Goal: Information Seeking & Learning: Learn about a topic

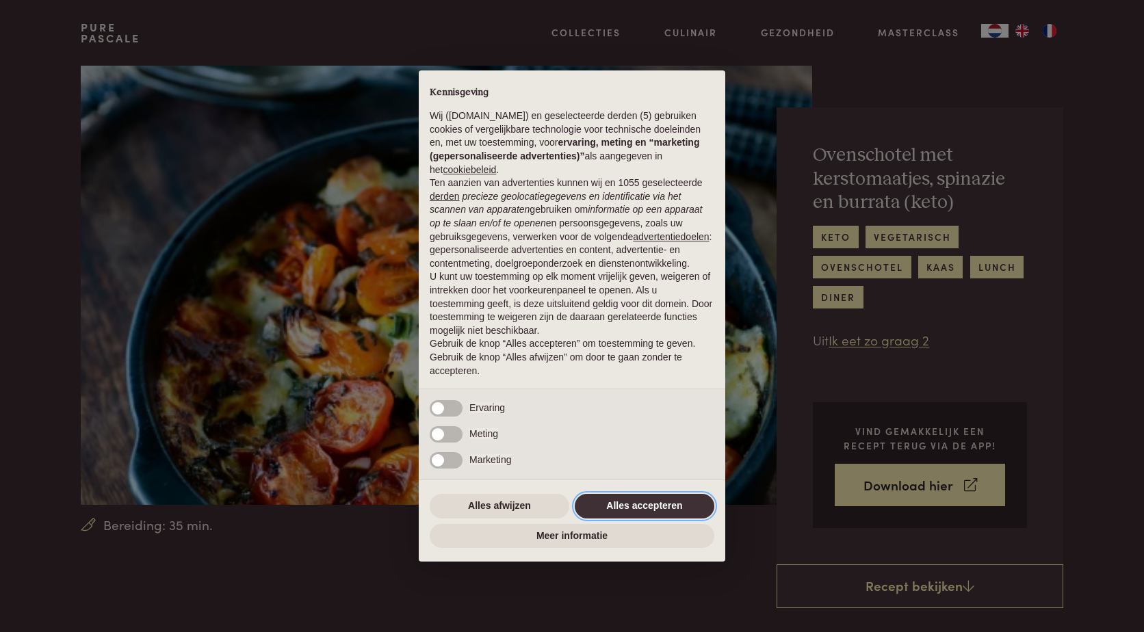
click at [688, 507] on button "Alles accepteren" at bounding box center [645, 506] width 140 height 25
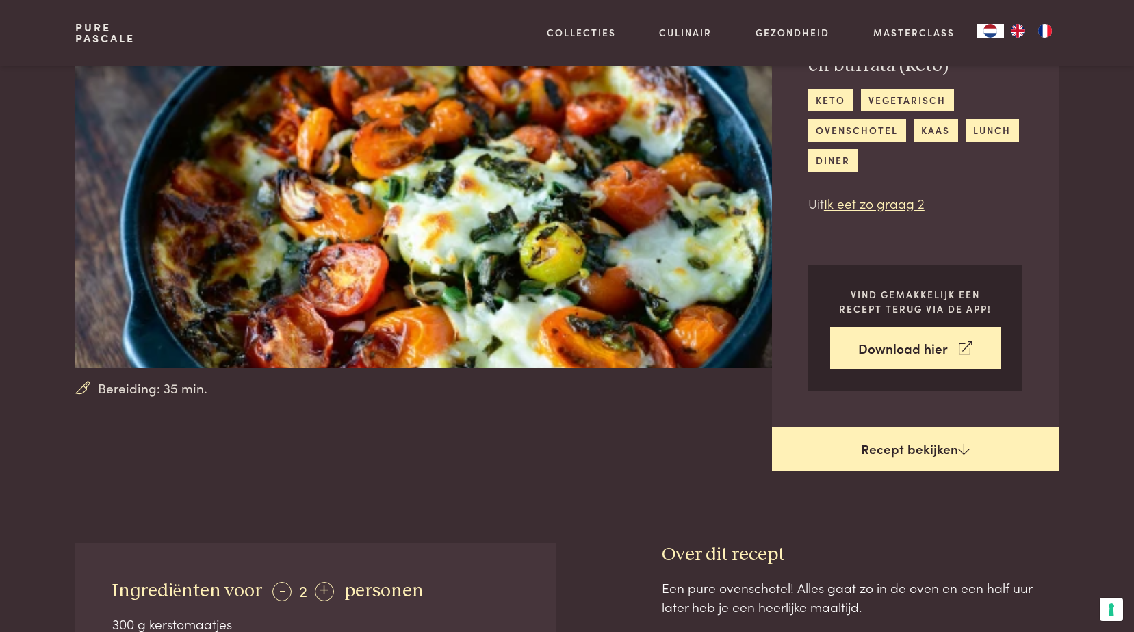
click at [932, 448] on link "Recept bekijken" at bounding box center [915, 450] width 287 height 44
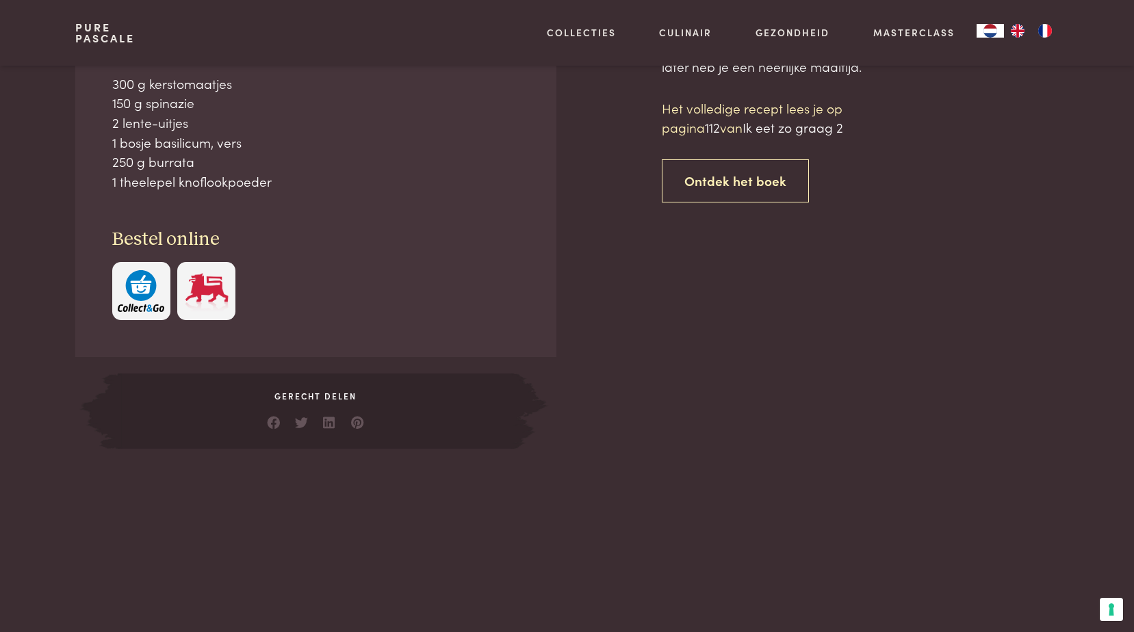
scroll to position [680, 0]
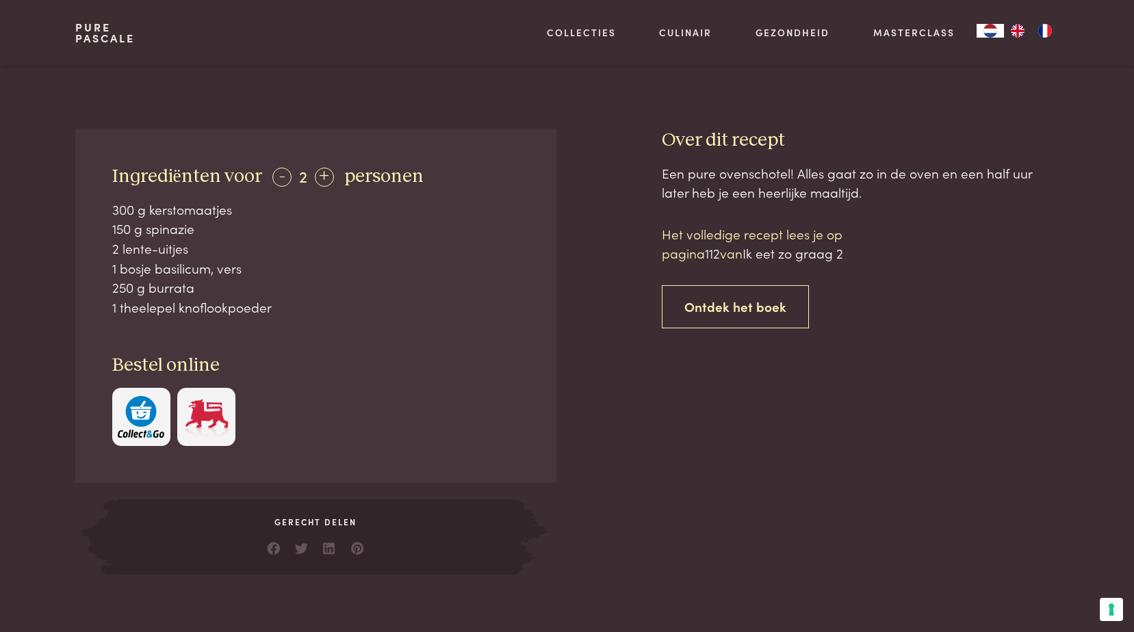
scroll to position [543, 0]
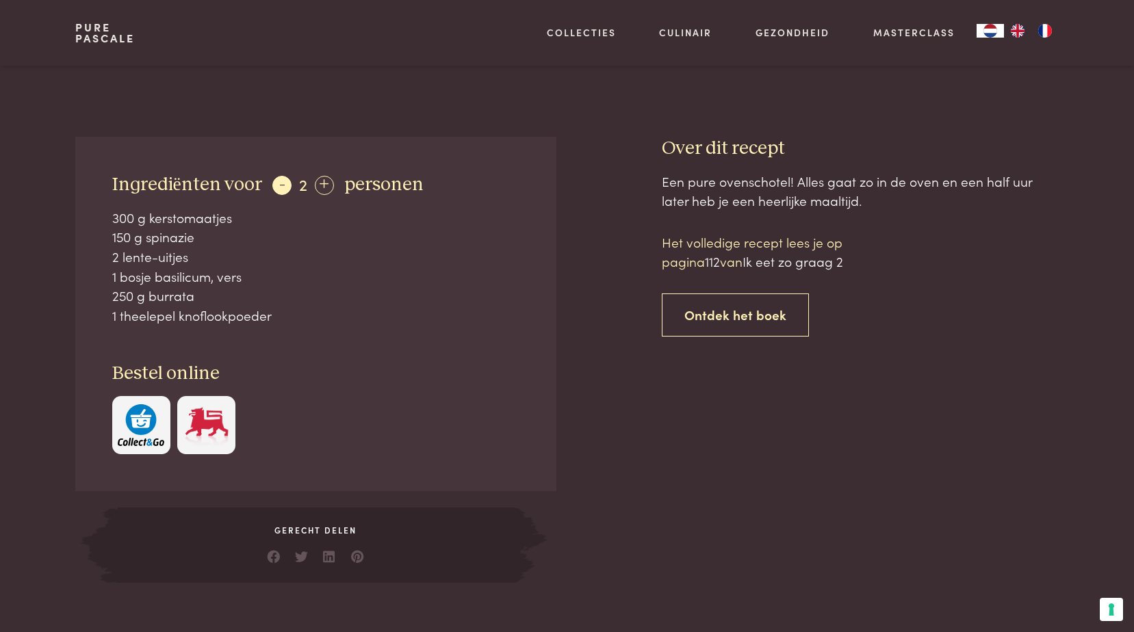
click at [272, 181] on div "-" at bounding box center [281, 185] width 19 height 19
click at [320, 187] on div "+" at bounding box center [321, 185] width 19 height 19
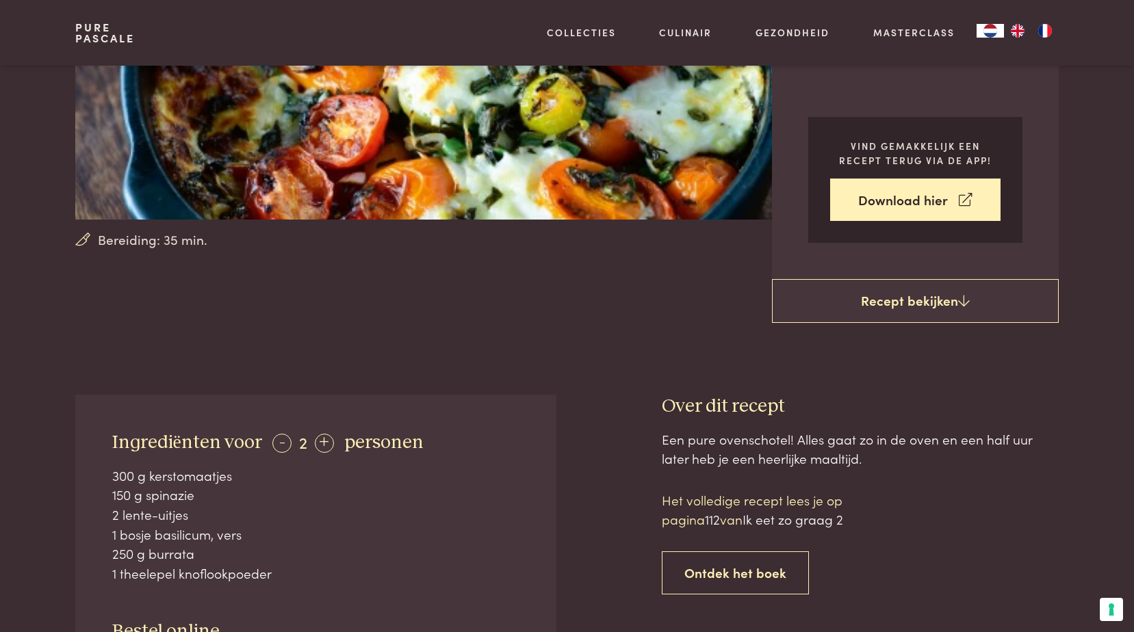
scroll to position [342, 0]
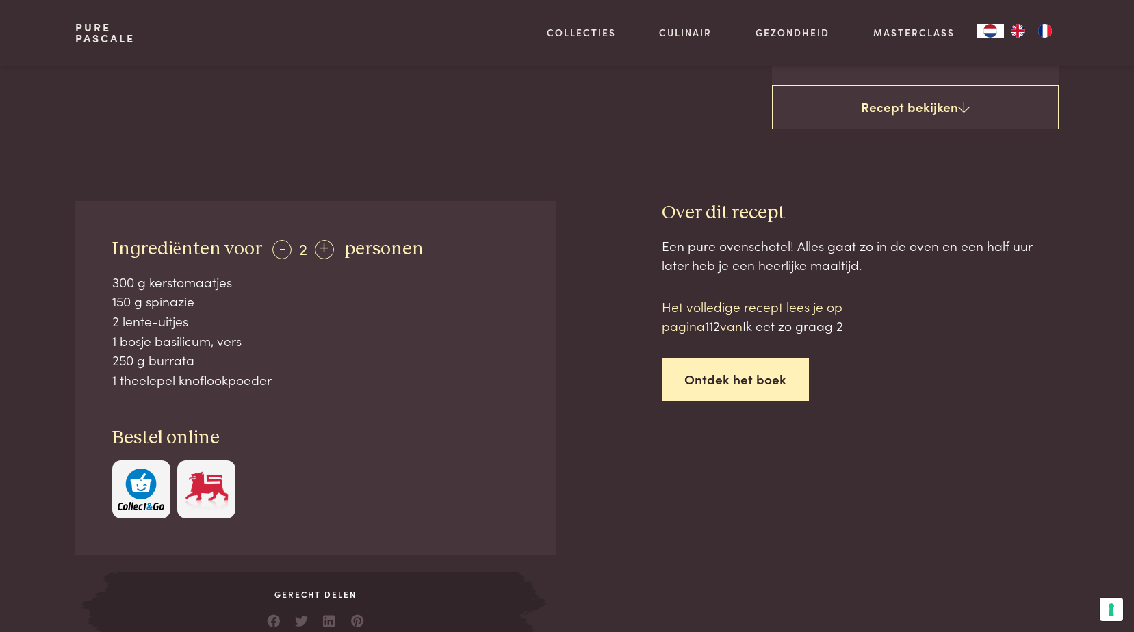
click at [713, 400] on link "Ontdek het boek" at bounding box center [735, 379] width 147 height 43
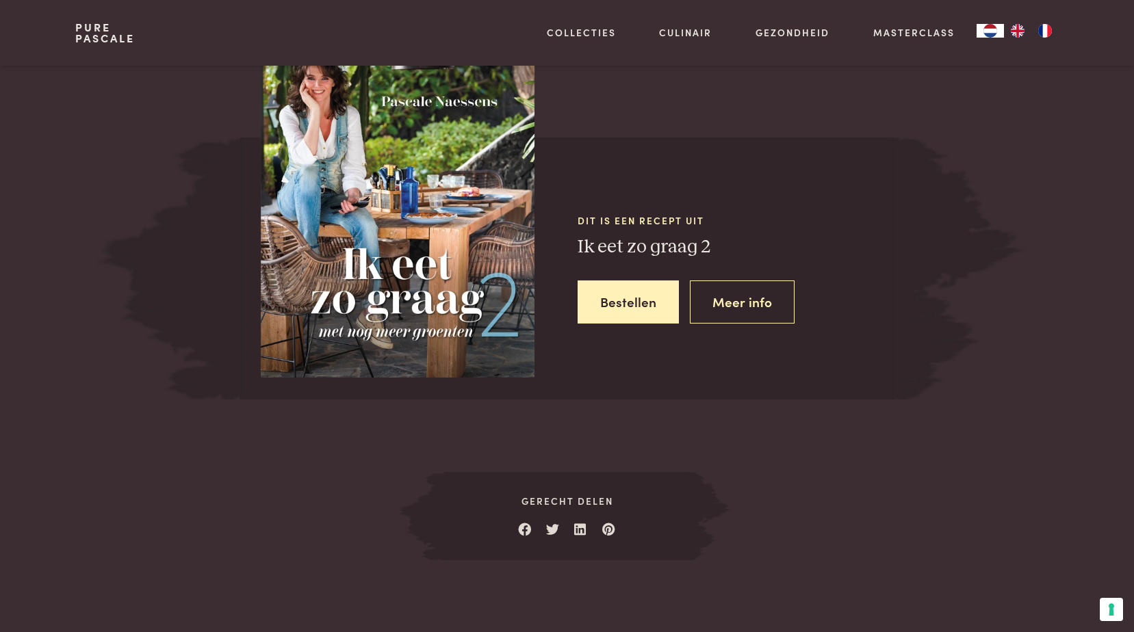
scroll to position [1272, 0]
click at [729, 311] on link "Meer info" at bounding box center [742, 301] width 105 height 43
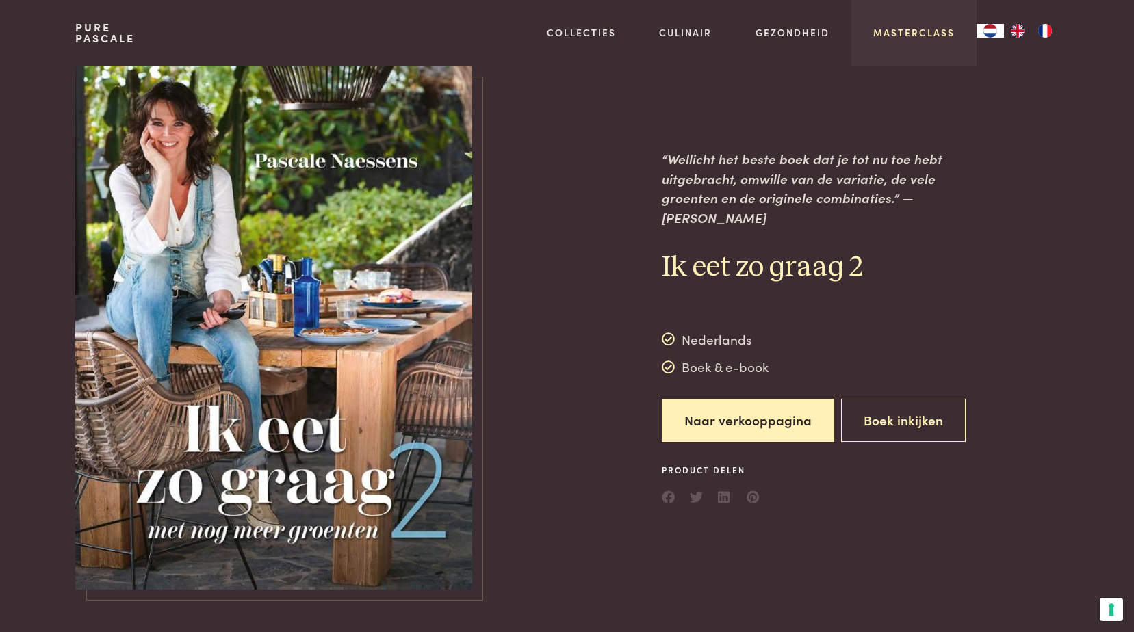
click at [906, 31] on link "Masterclass" at bounding box center [913, 32] width 81 height 14
